Goal: Communication & Community: Answer question/provide support

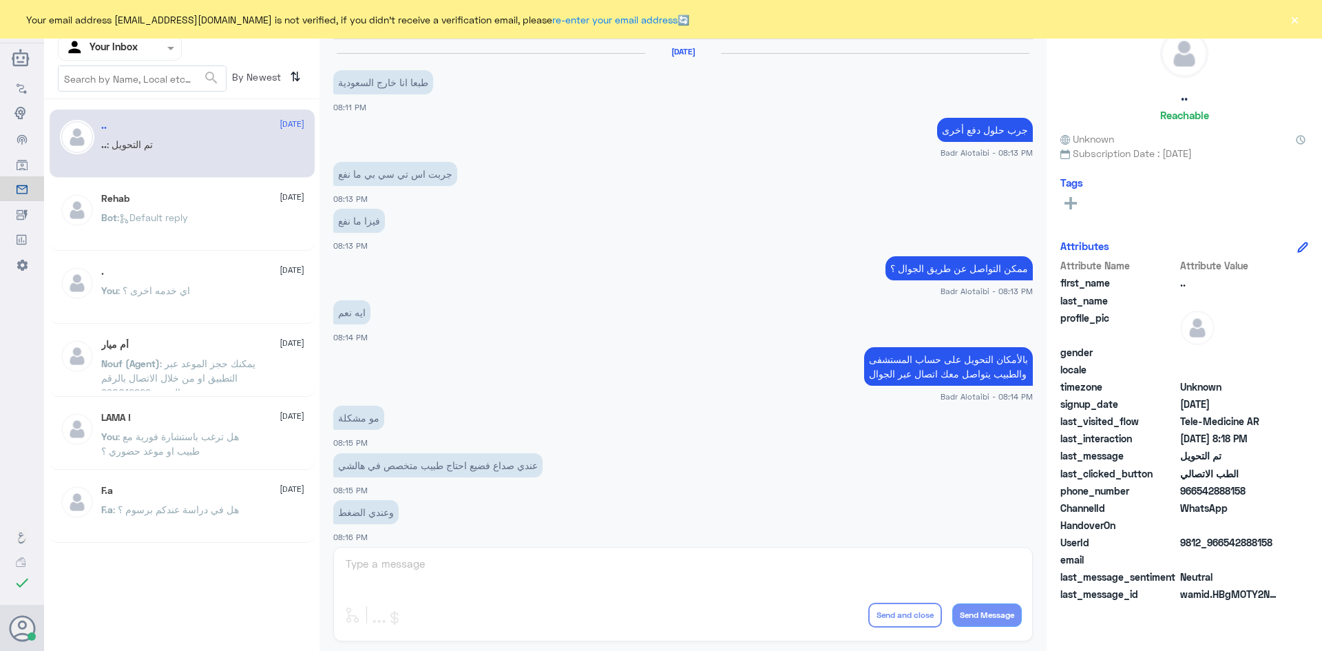
scroll to position [452, 0]
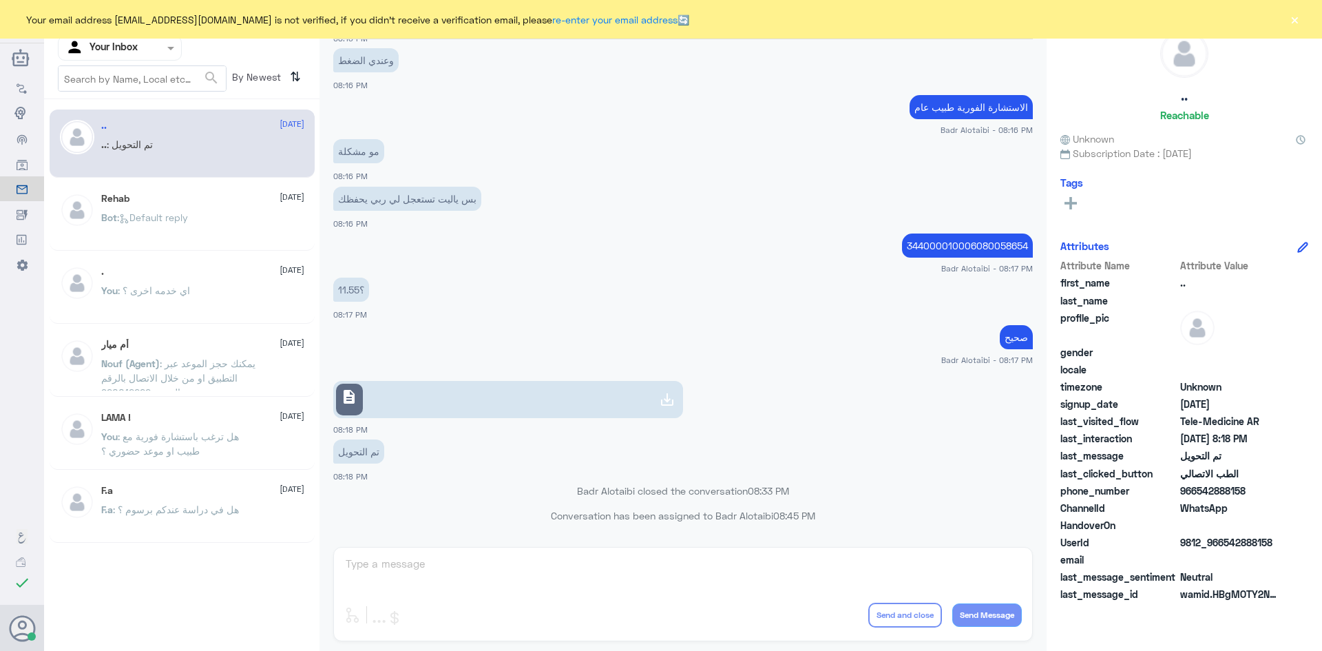
click at [1294, 23] on button "×" at bounding box center [1294, 19] width 14 height 14
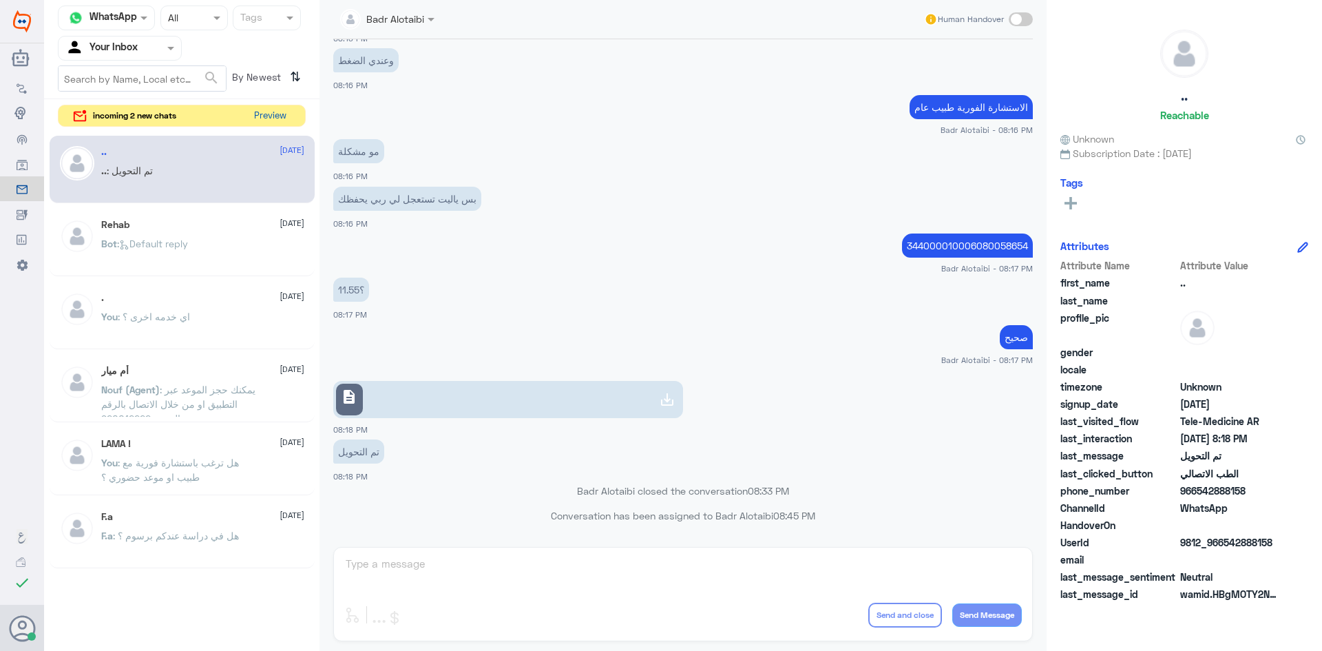
click at [260, 121] on button "Preview" at bounding box center [270, 115] width 43 height 21
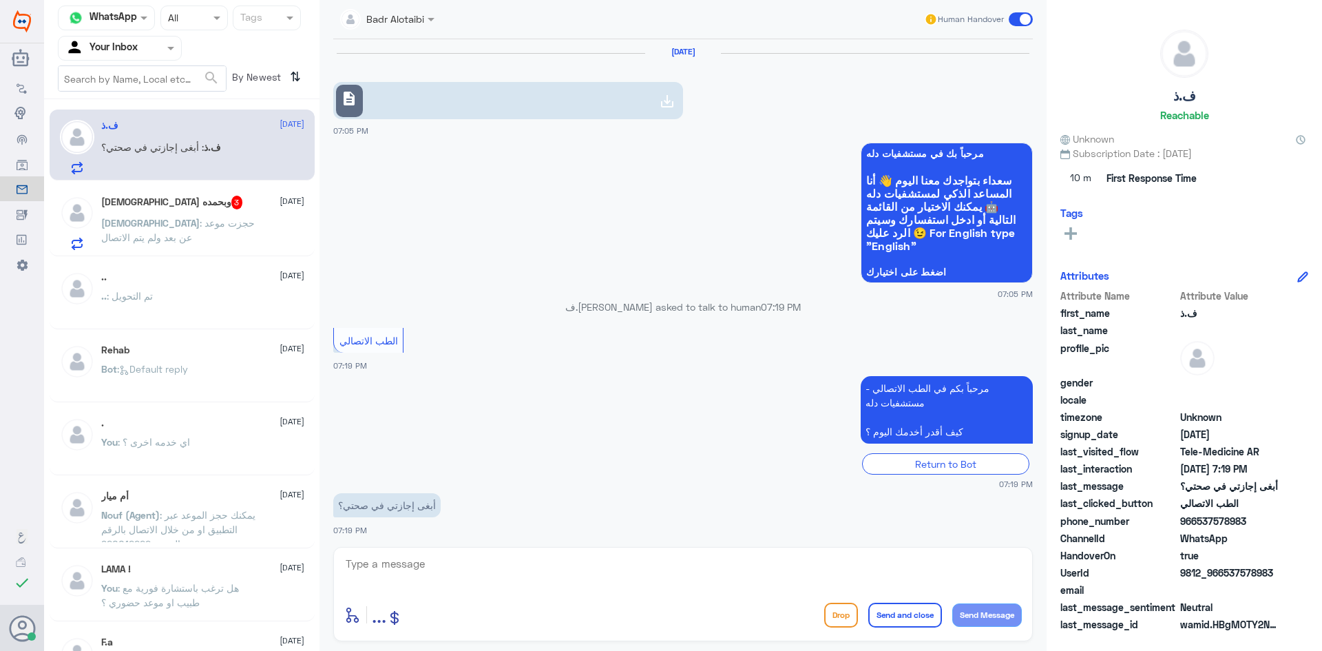
scroll to position [3, 0]
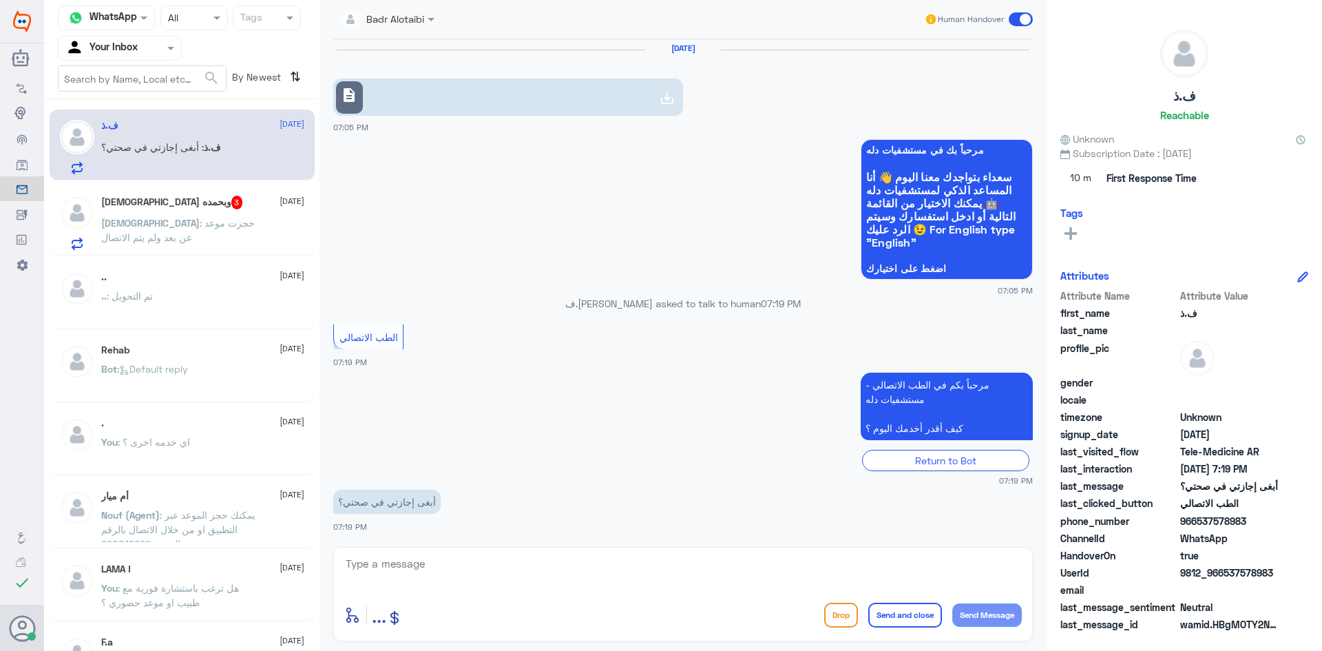
click at [551, 565] on textarea at bounding box center [682, 571] width 677 height 34
paste textarea "مرحبا معك بدر من الطب الاتصالي كيف اقدر اخدمك ؟"
type textarea "مرحبا معك بدر من الطب الاتصالي كيف اقدر اخدمك ؟"
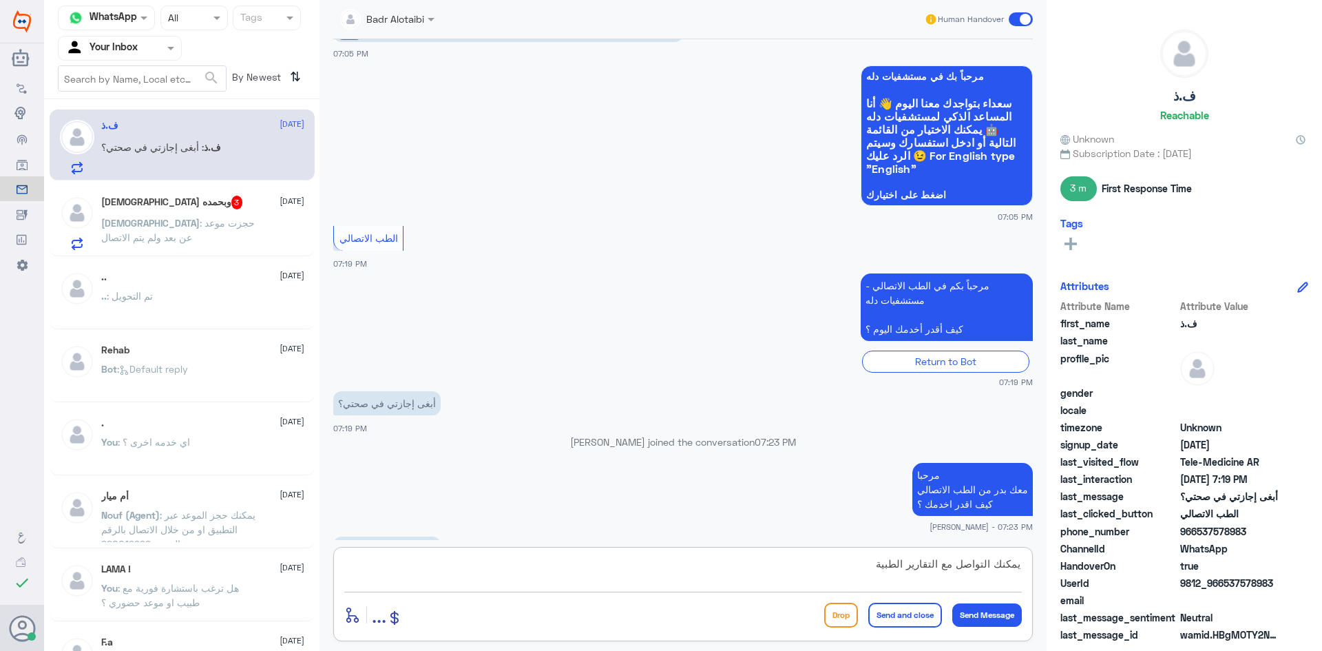
scroll to position [124, 0]
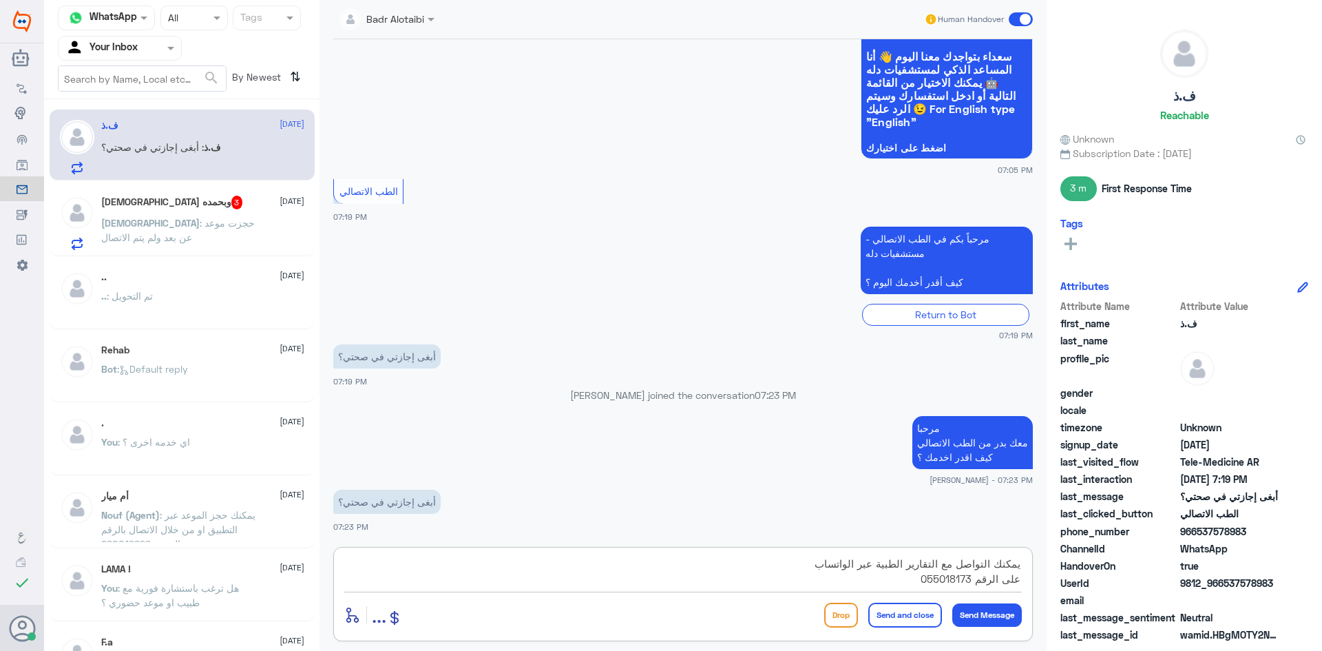
type textarea "يمكنك التواصل مع التقارير الطبية عبر الواتساب على الرقم 0550181732"
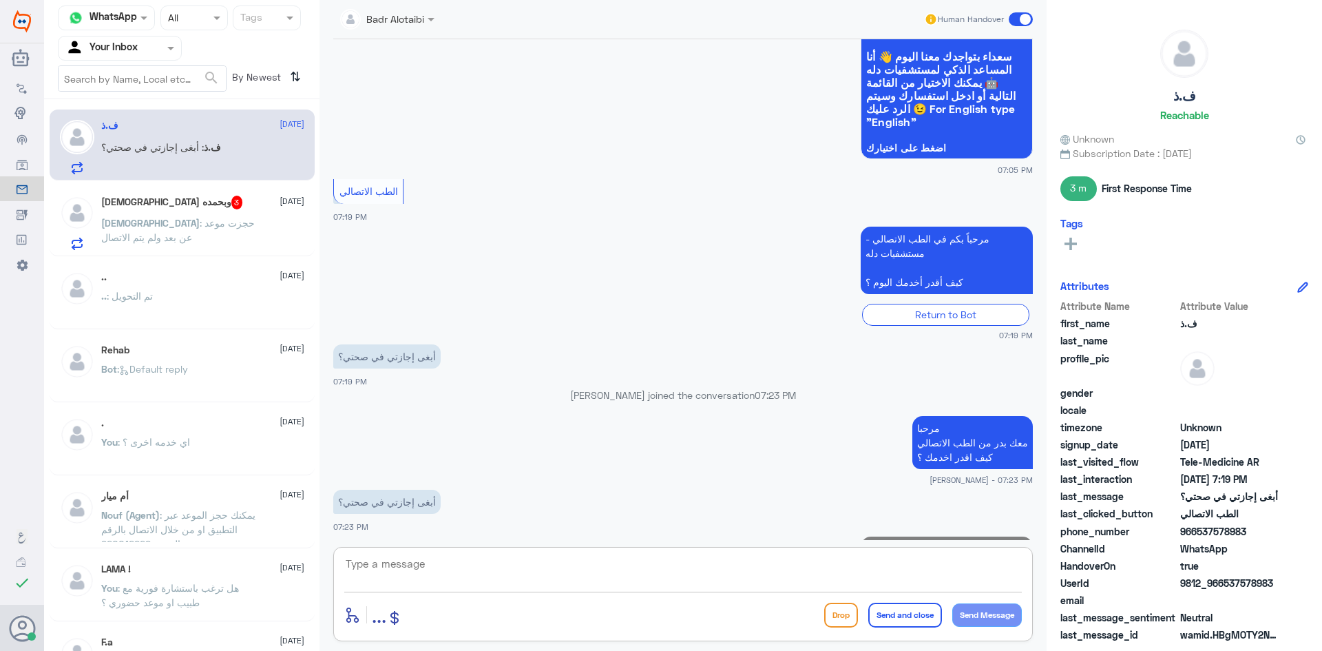
scroll to position [197, 0]
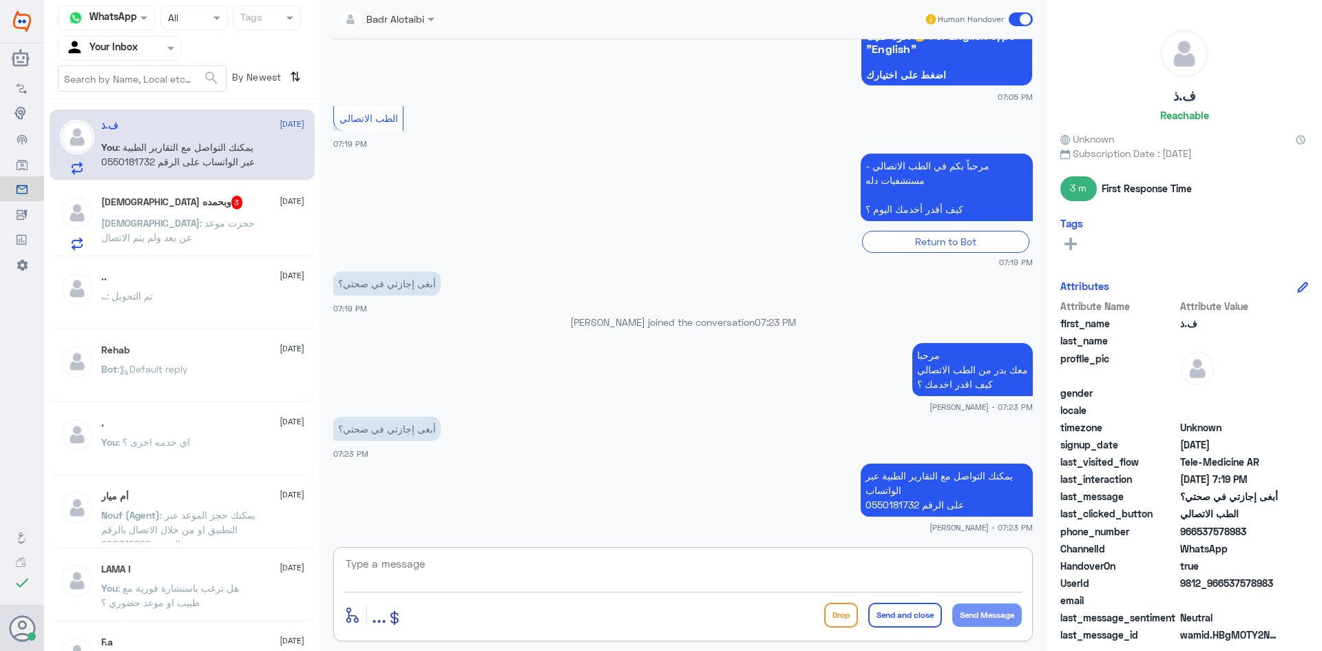
click at [1011, 19] on span at bounding box center [1021, 19] width 24 height 14
click at [0, 0] on input "checkbox" at bounding box center [0, 0] width 0 height 0
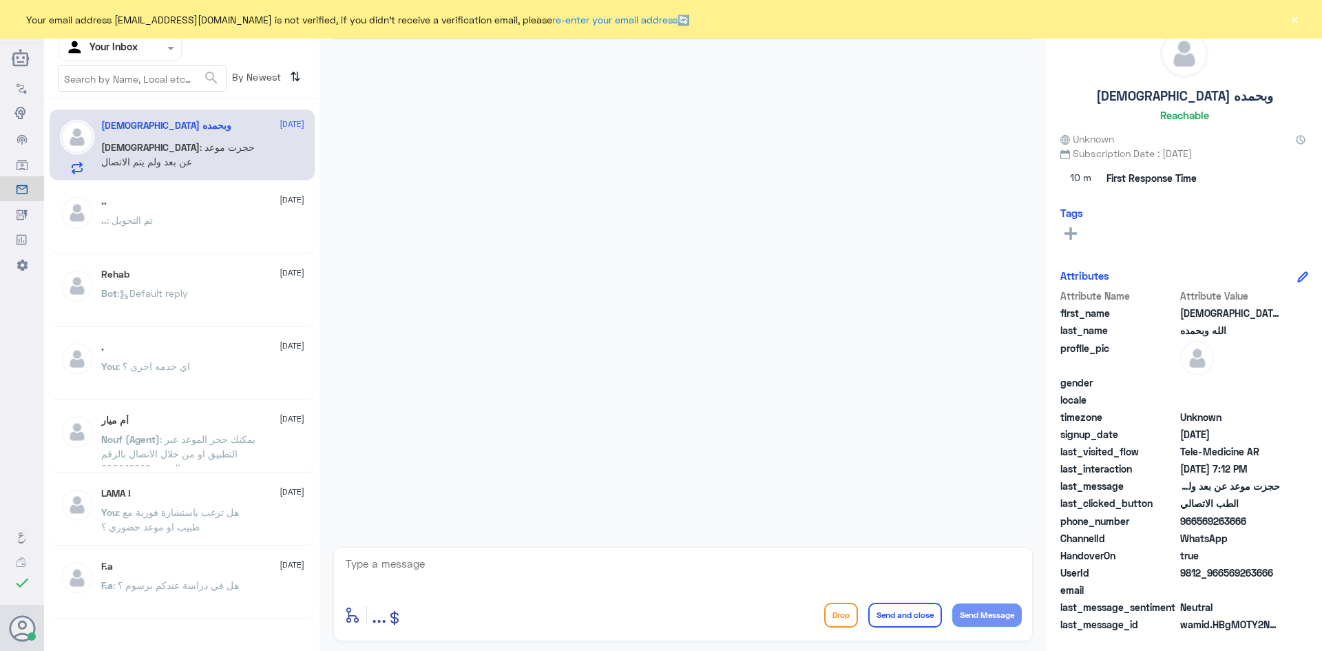
click at [1298, 17] on button "×" at bounding box center [1294, 19] width 14 height 14
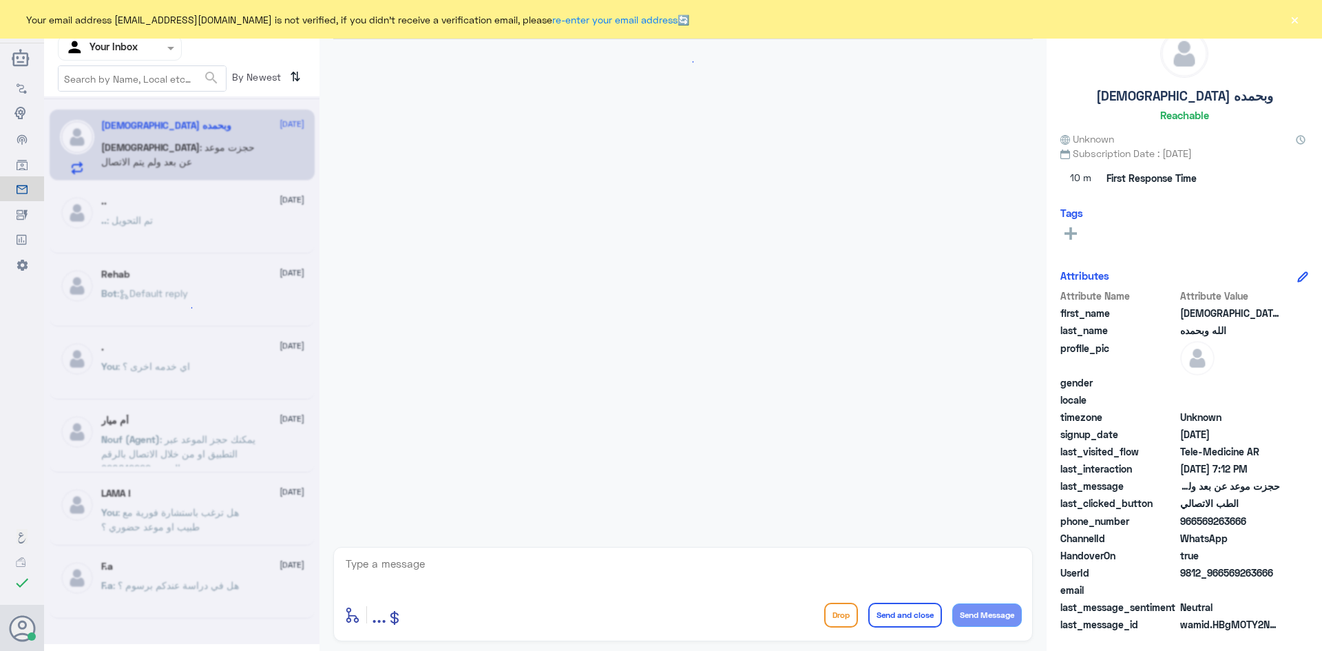
scroll to position [1068, 0]
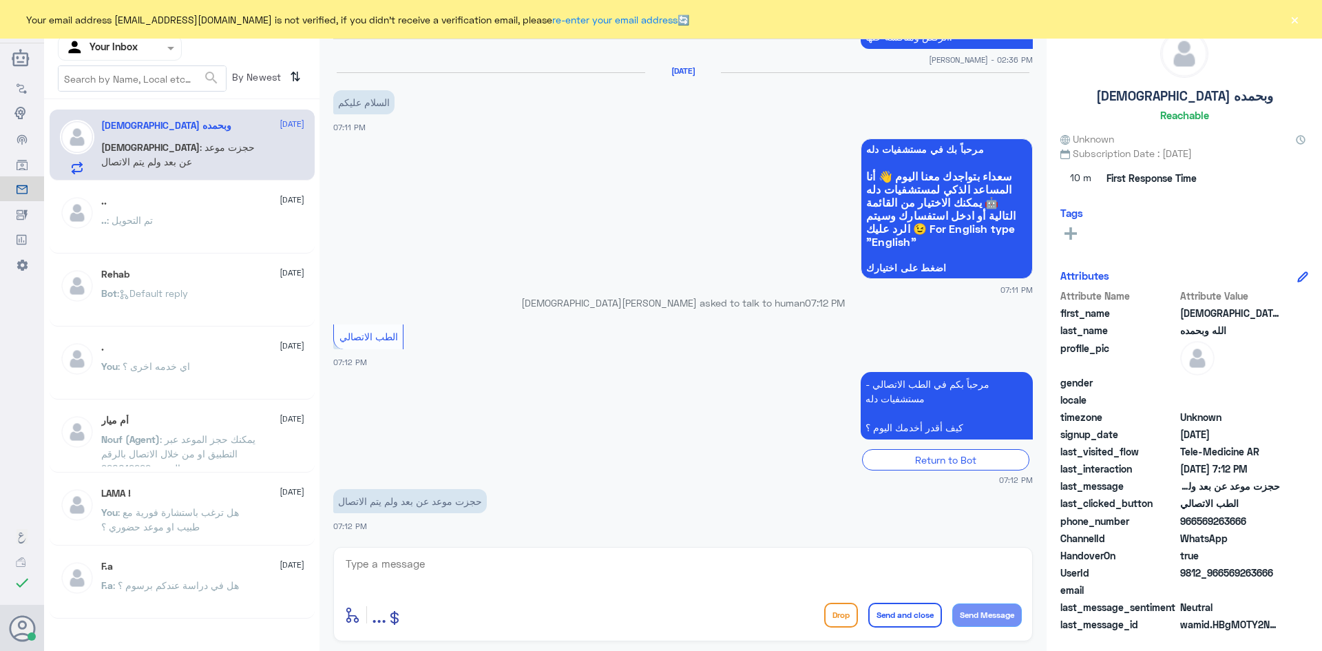
click at [570, 562] on textarea at bounding box center [682, 571] width 677 height 34
paste textarea "مرحبا معك بدر من الطب الاتصالي كيف اقدر اخدمك ؟"
type textarea "مرحبا معك بدر من الطب الاتصالي كيف اقدر اخدمك ؟"
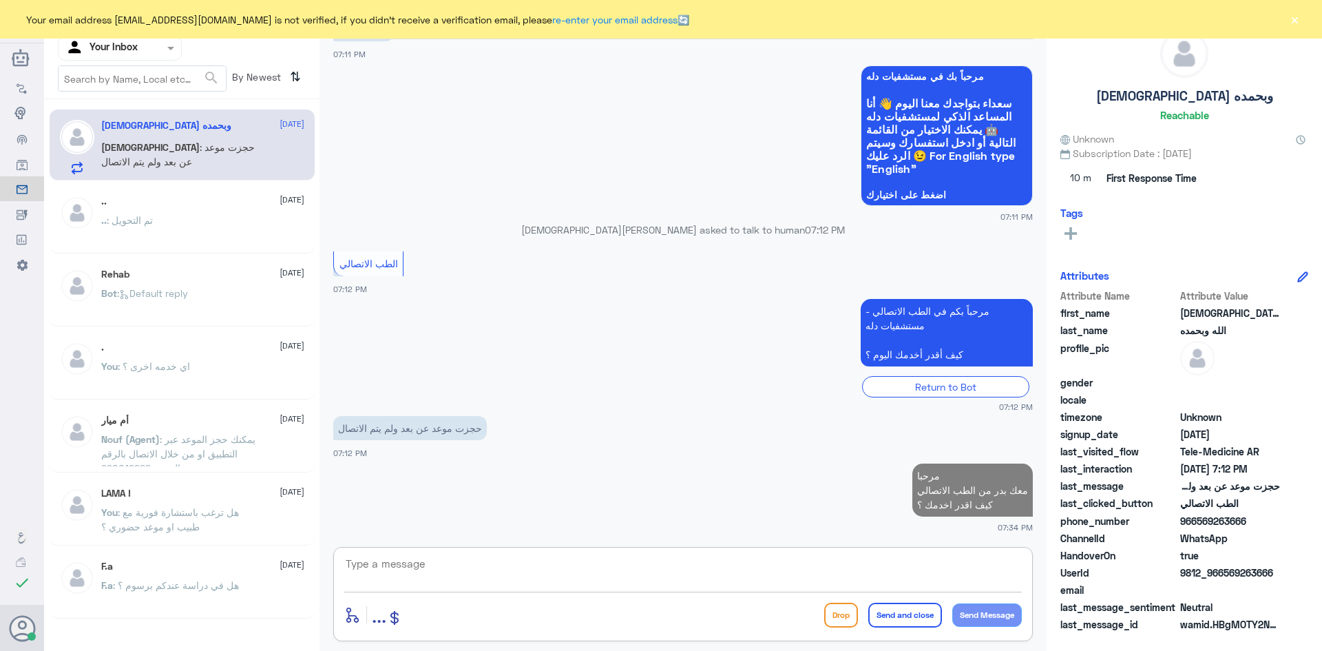
scroll to position [1138, 0]
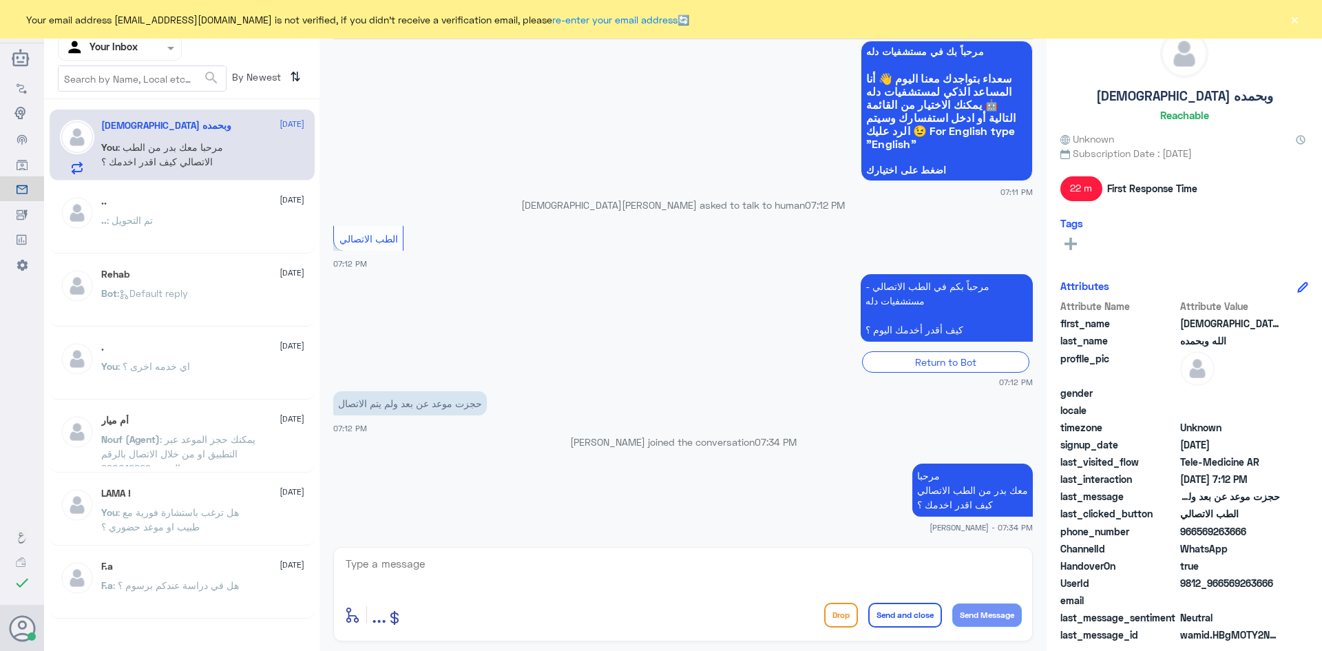
drag, startPoint x: 1255, startPoint y: 582, endPoint x: 1223, endPoint y: 582, distance: 32.4
click at [1223, 582] on span "9812_966569263666" at bounding box center [1230, 583] width 100 height 14
copy span "569263666"
click at [1299, 25] on button "×" at bounding box center [1294, 19] width 14 height 14
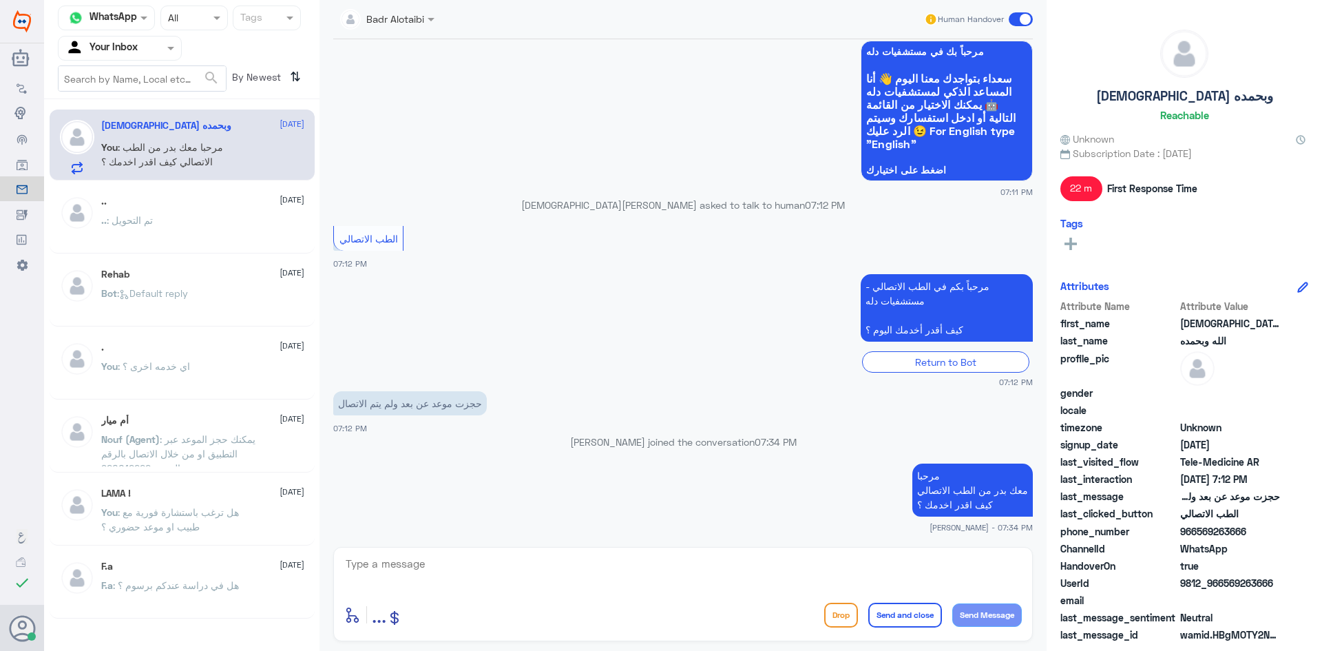
click at [668, 562] on textarea at bounding box center [682, 571] width 677 height 34
type textarea "سعدنا بخدمتك"
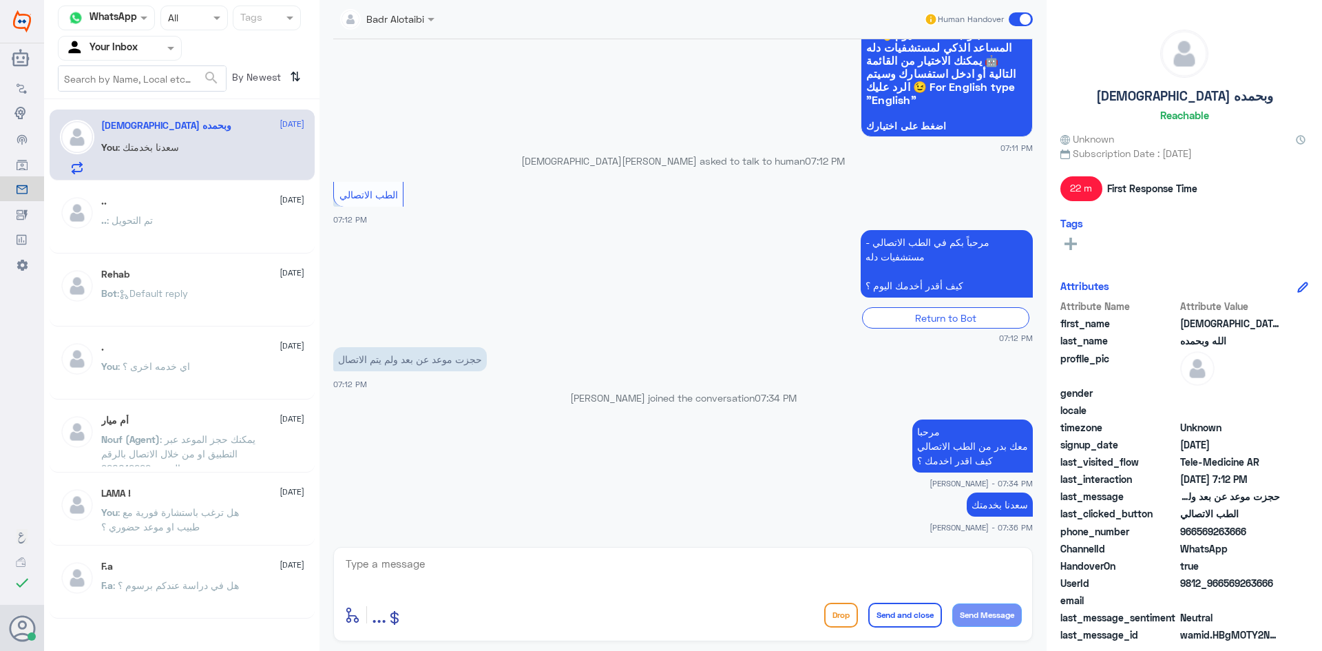
click at [1024, 15] on span at bounding box center [1021, 19] width 24 height 14
click at [0, 0] on input "checkbox" at bounding box center [0, 0] width 0 height 0
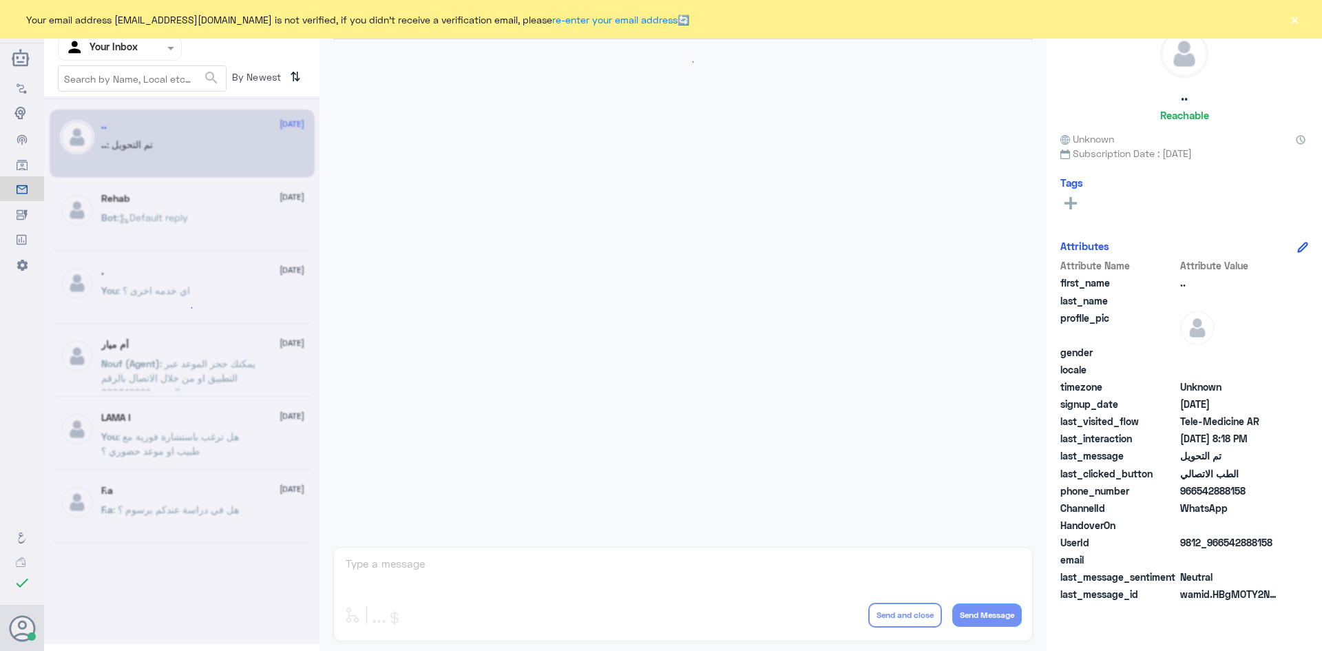
scroll to position [452, 0]
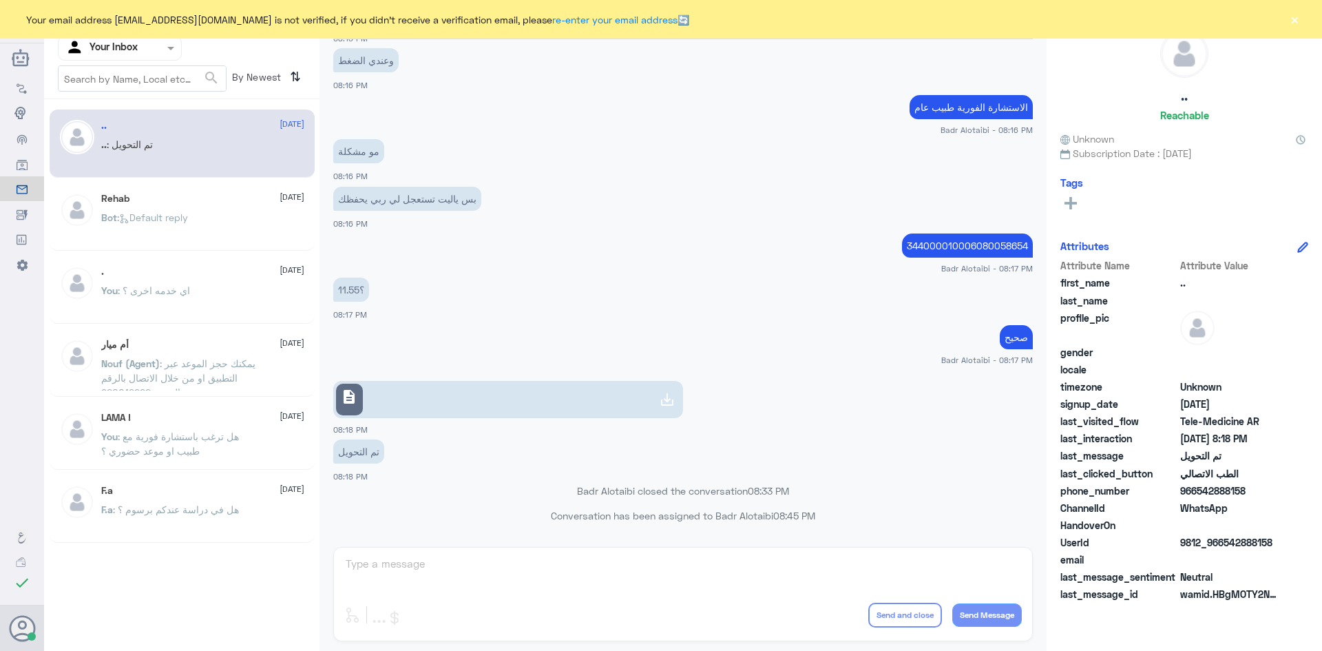
click at [1298, 26] on button "×" at bounding box center [1294, 19] width 14 height 14
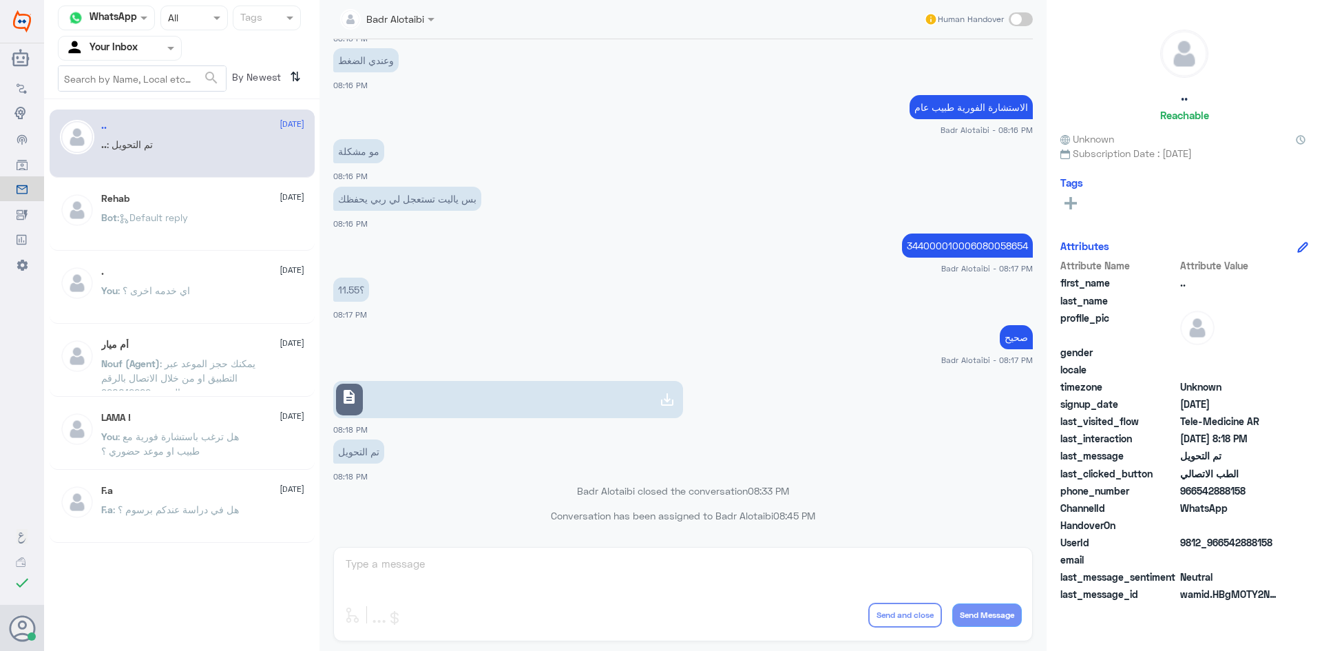
drag, startPoint x: 142, startPoint y: 50, endPoint x: 149, endPoint y: 60, distance: 12.8
click at [142, 50] on div at bounding box center [120, 48] width 123 height 16
click at [148, 101] on div "Unassigned" at bounding box center [120, 109] width 124 height 32
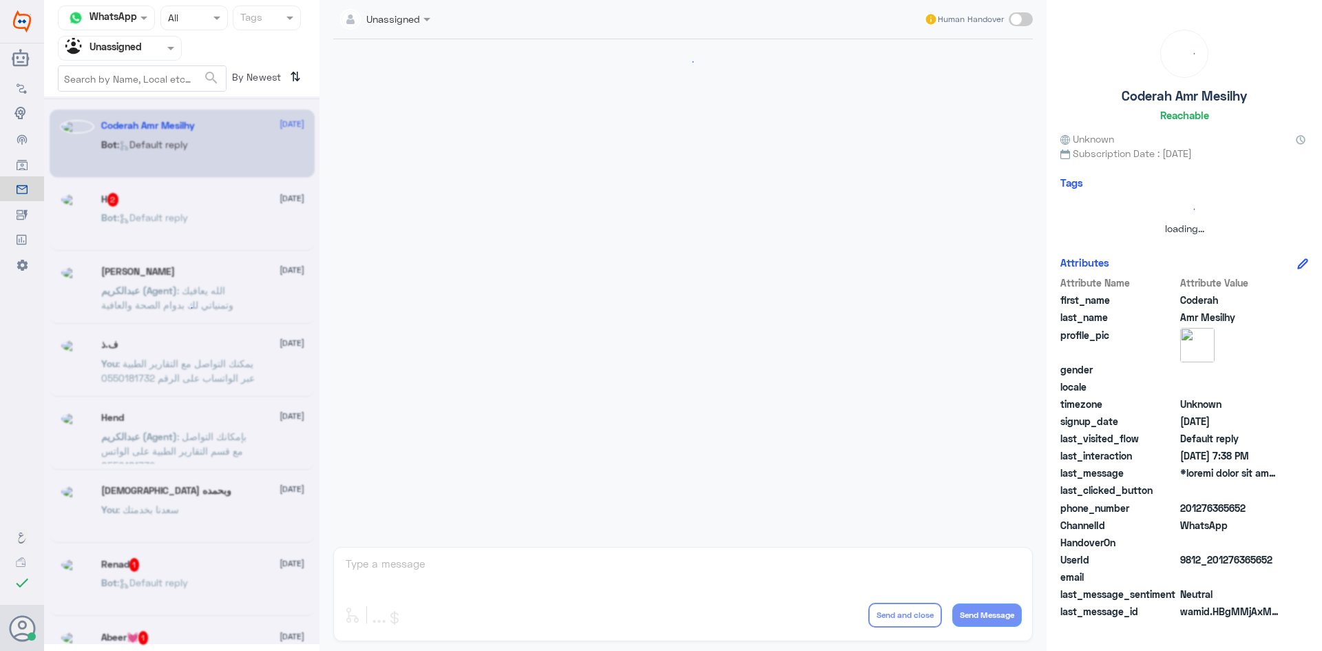
scroll to position [0, 0]
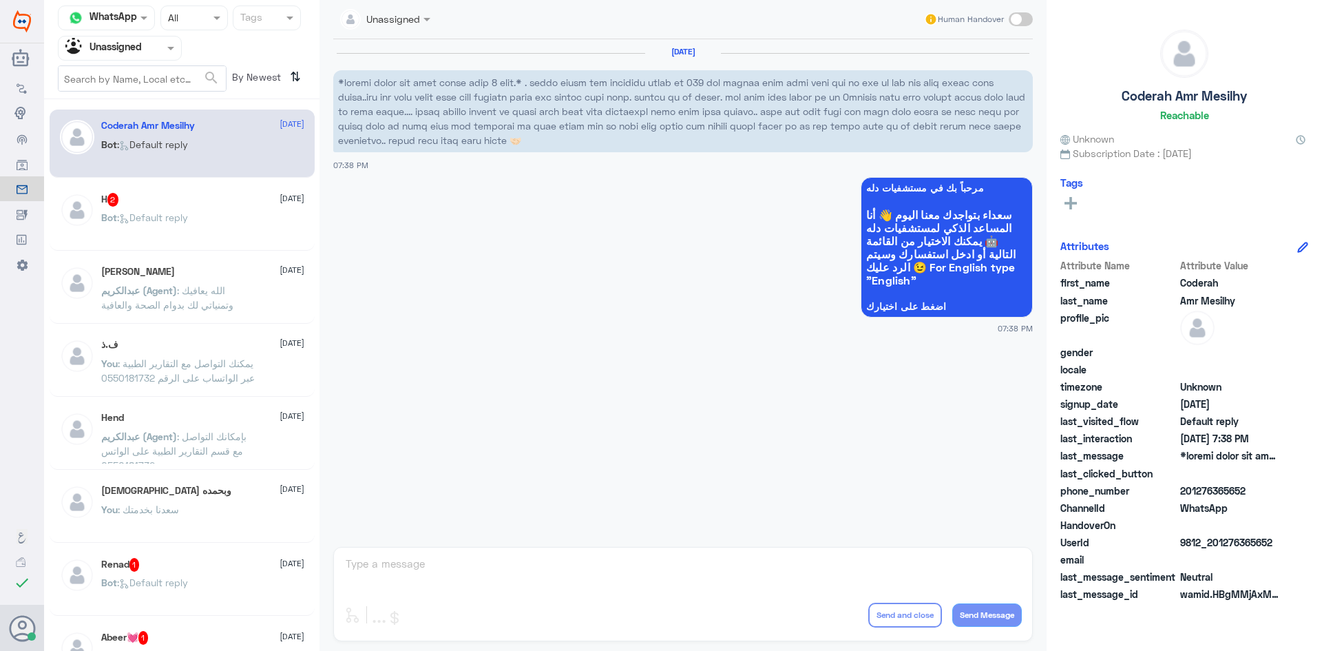
click at [176, 187] on div "H 2 8 September Bot : Default reply" at bounding box center [182, 216] width 265 height 68
click at [176, 202] on div "H 2 8 September" at bounding box center [202, 200] width 203 height 14
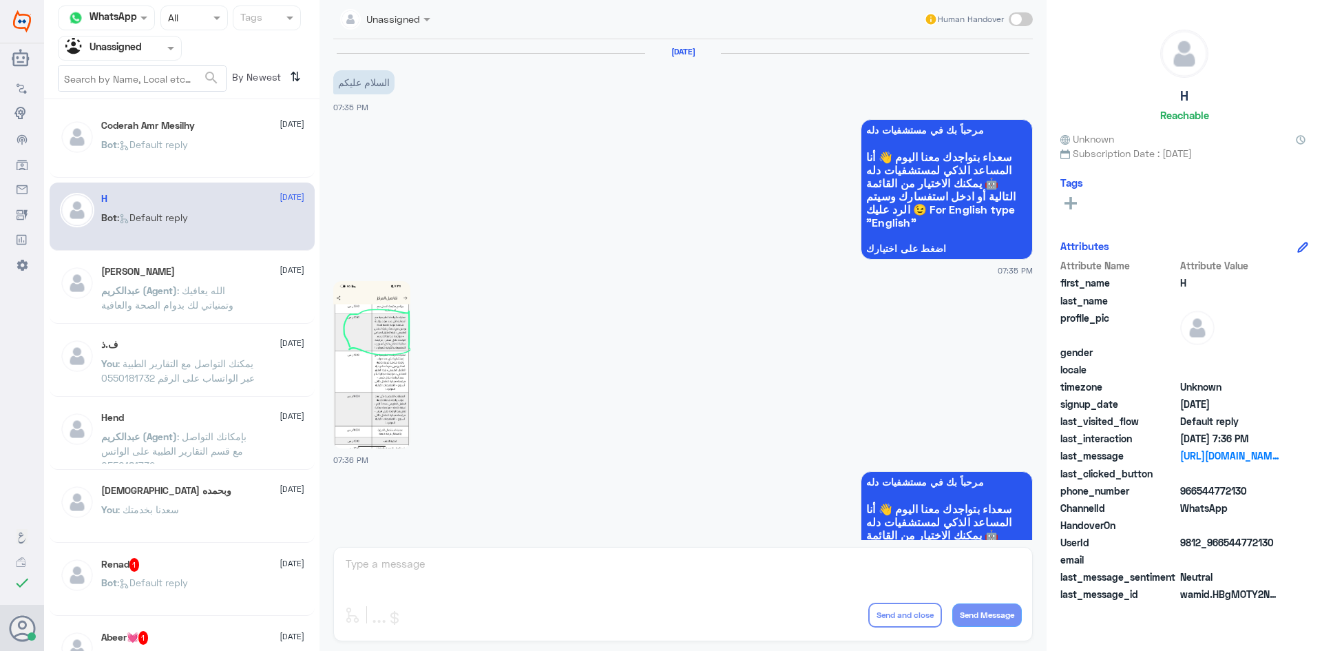
click at [386, 352] on img at bounding box center [371, 364] width 77 height 167
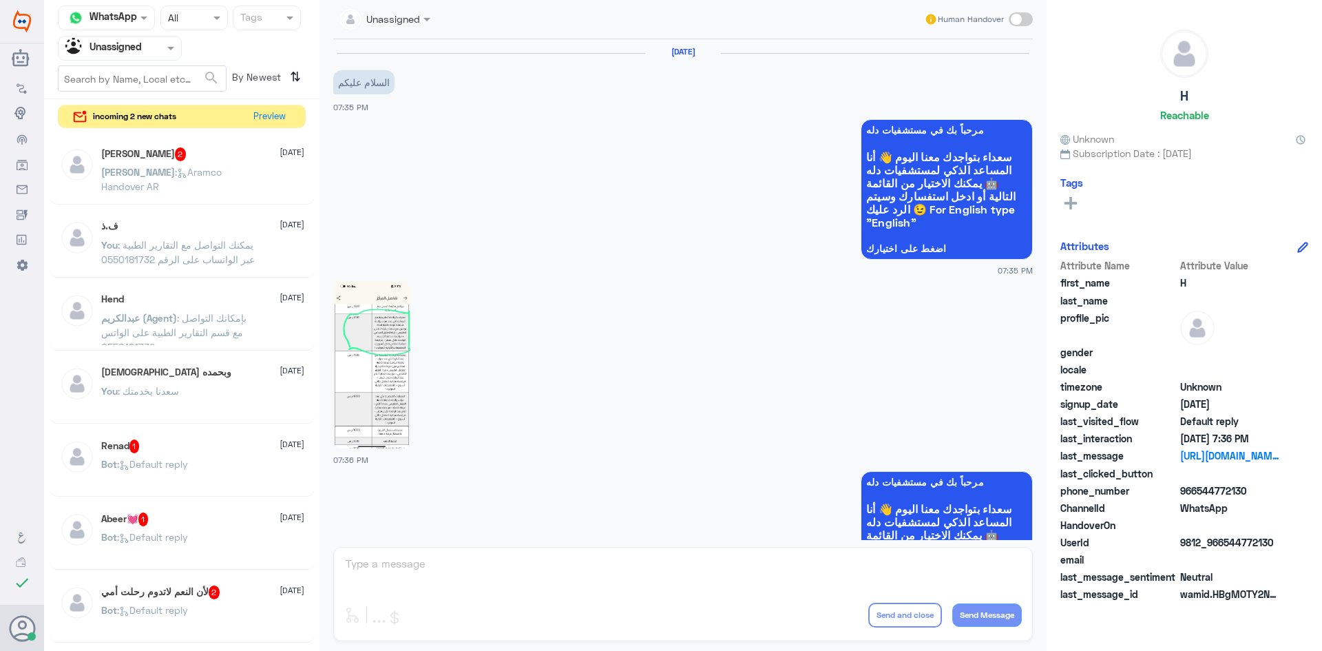
scroll to position [95, 0]
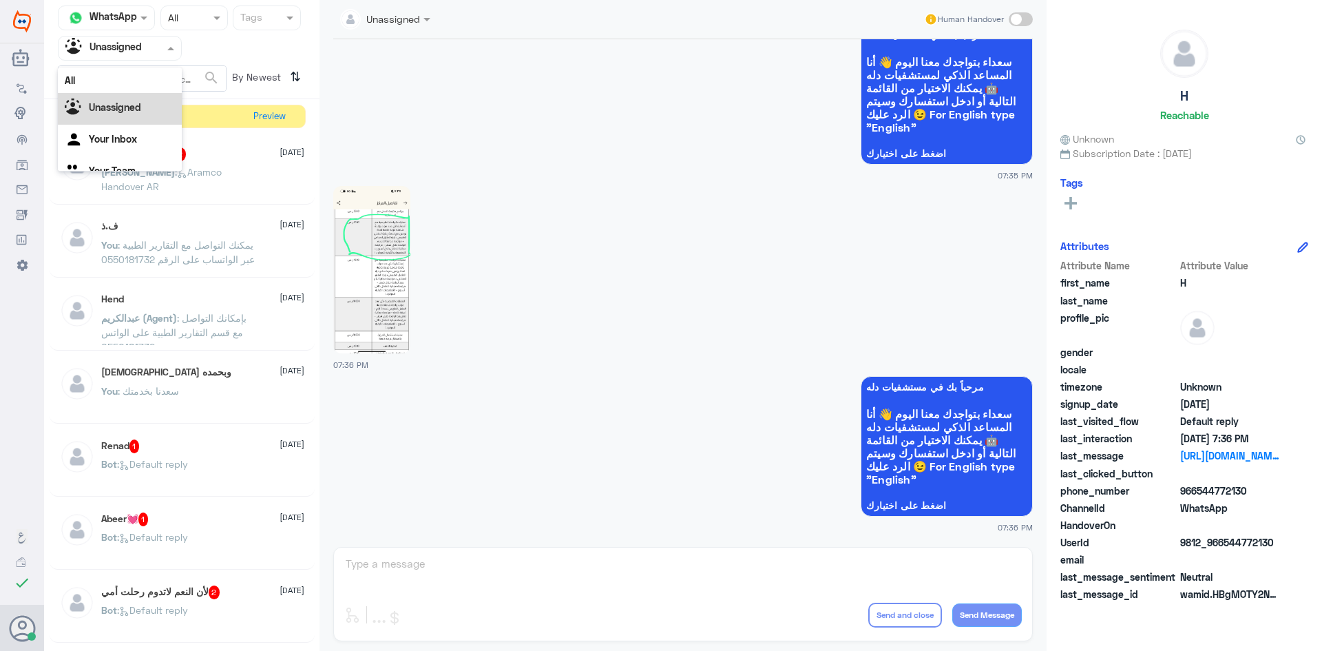
click at [160, 43] on div at bounding box center [120, 48] width 123 height 16
click at [150, 67] on div "All" at bounding box center [120, 79] width 124 height 25
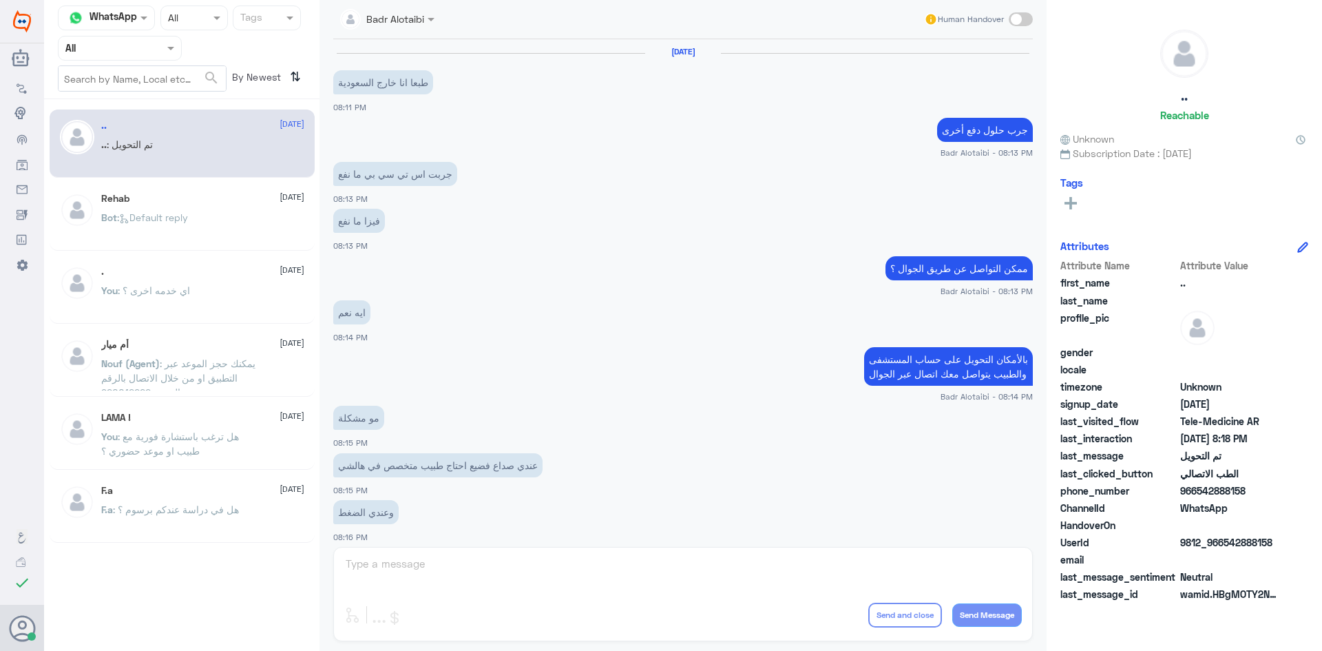
scroll to position [452, 0]
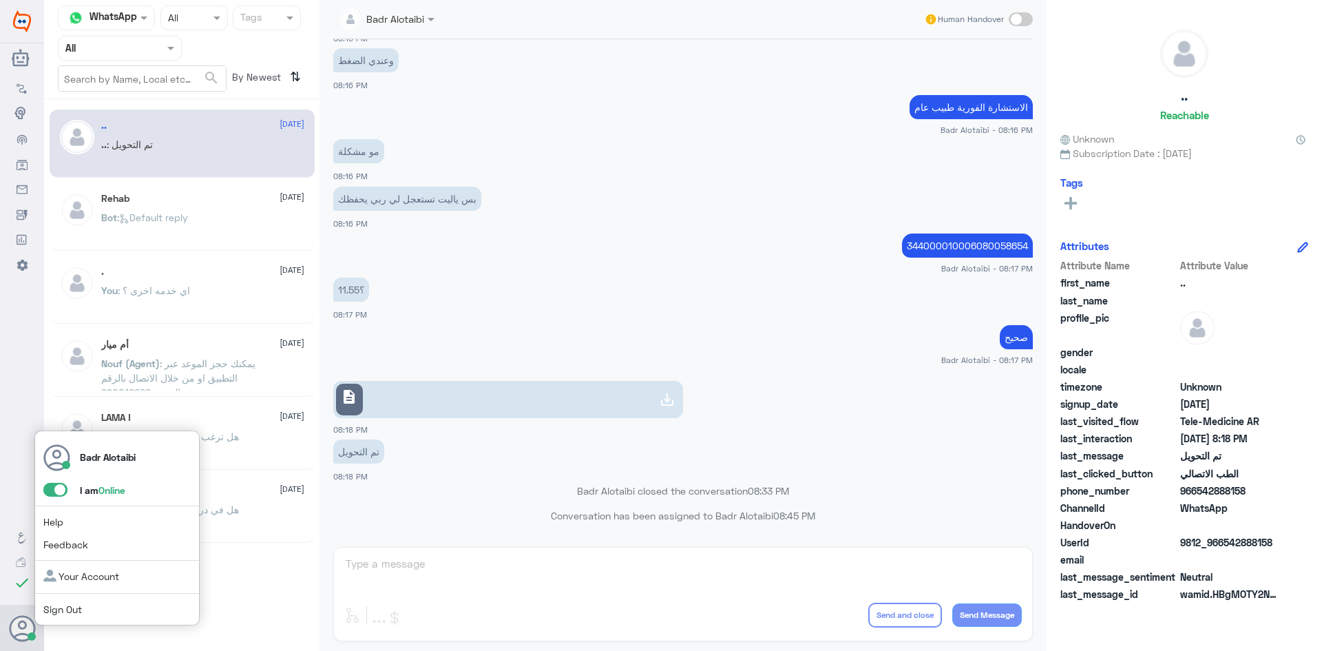
click at [53, 492] on span at bounding box center [55, 490] width 24 height 14
click at [0, 0] on input "checkbox" at bounding box center [0, 0] width 0 height 0
